Goal: Communication & Community: Answer question/provide support

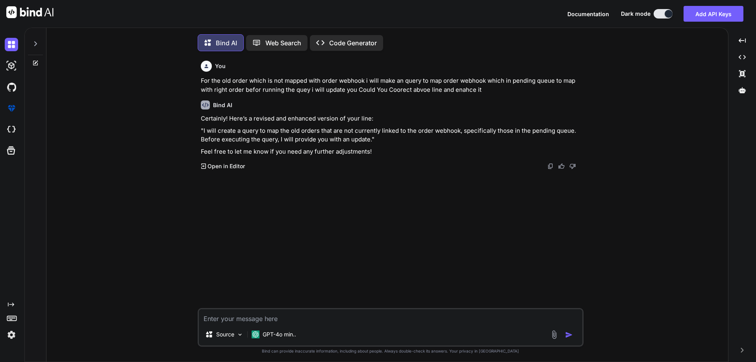
click at [263, 316] on textarea at bounding box center [390, 316] width 383 height 14
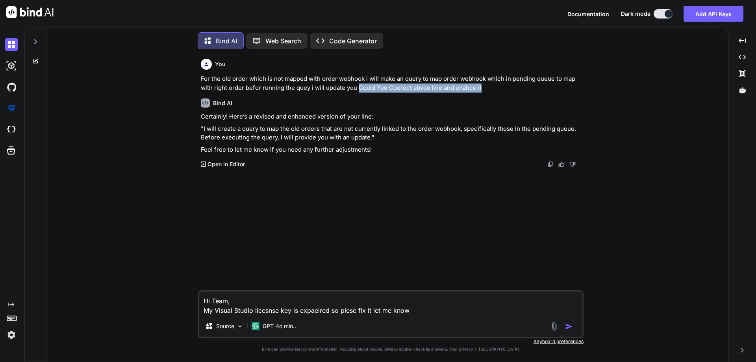
drag, startPoint x: 358, startPoint y: 87, endPoint x: 486, endPoint y: 84, distance: 128.0
click at [486, 84] on p "For the old order which is not mapped with order webhook i will make an query t…" at bounding box center [391, 83] width 381 height 18
copy p "Could You Coorect abvoe line and enahce it"
click at [429, 313] on textarea "Hi Team, My Visual Studio licesnse key is expaeired so plese fix it let me know" at bounding box center [390, 303] width 383 height 24
paste textarea "Could You Coorect abvoe line and enahce it"
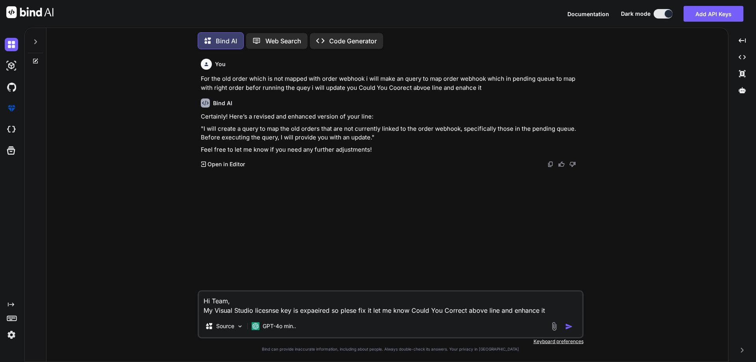
type textarea "Hi Team, My Visual Studio licesnse key is expaeired so plese fix it let me know…"
drag, startPoint x: 569, startPoint y: 325, endPoint x: 194, endPoint y: 179, distance: 402.6
click at [568, 324] on img "button" at bounding box center [569, 326] width 8 height 8
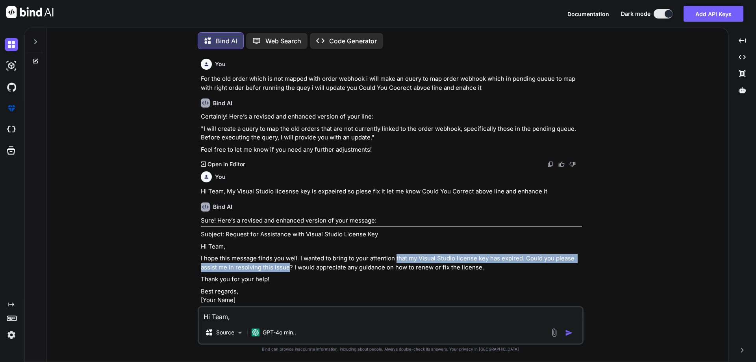
drag, startPoint x: 397, startPoint y: 257, endPoint x: 288, endPoint y: 266, distance: 109.0
click at [288, 266] on p "I hope this message finds you well. I wanted to bring to your attention that my…" at bounding box center [391, 263] width 381 height 18
copy p "that my Visual Studio license key has expired. Could you please assist me in re…"
